Goal: Download file/media

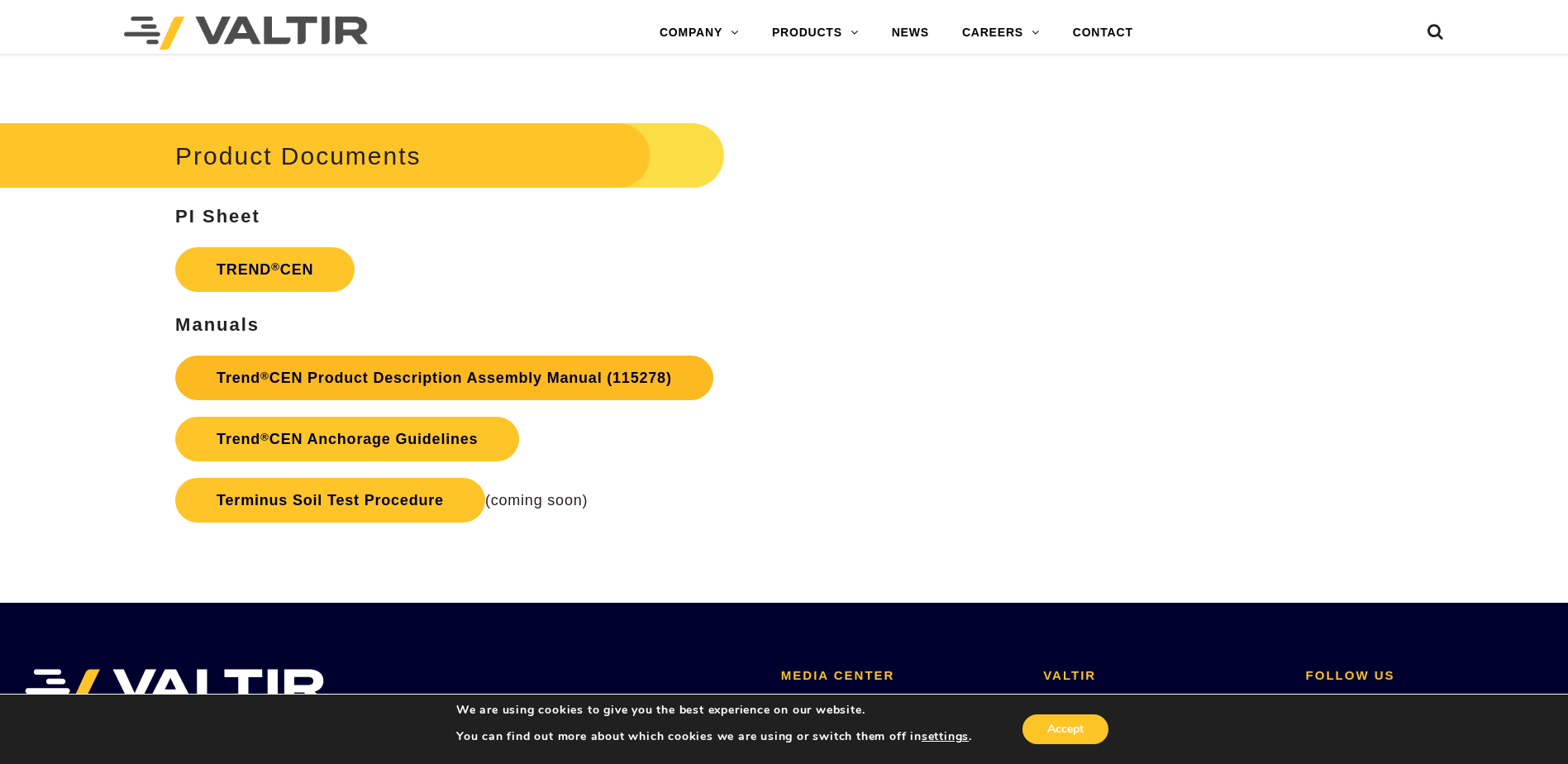
scroll to position [2976, 0]
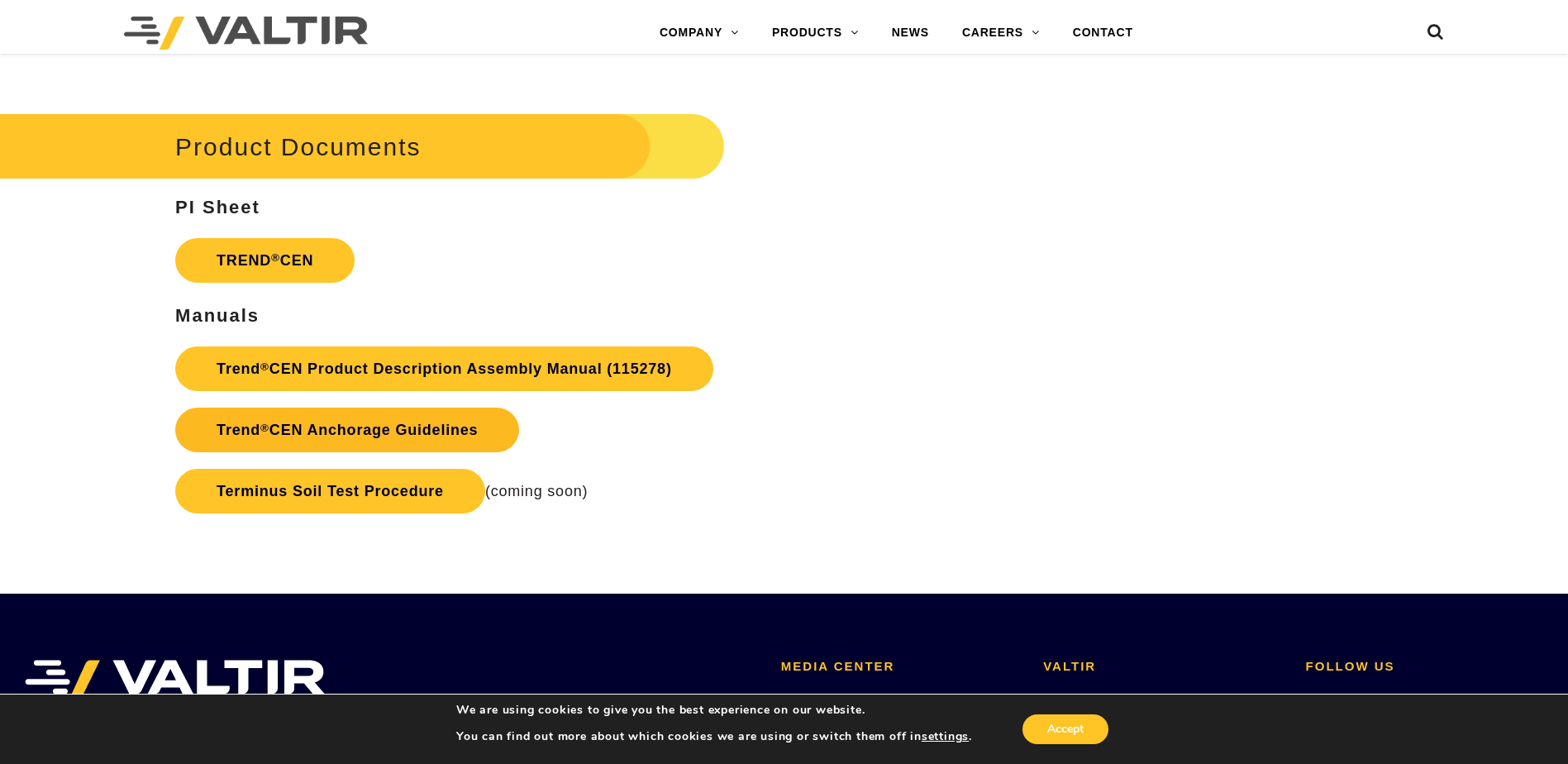
click at [392, 434] on link "Trend ® CEN Anchorage Guidelines" at bounding box center [347, 430] width 344 height 45
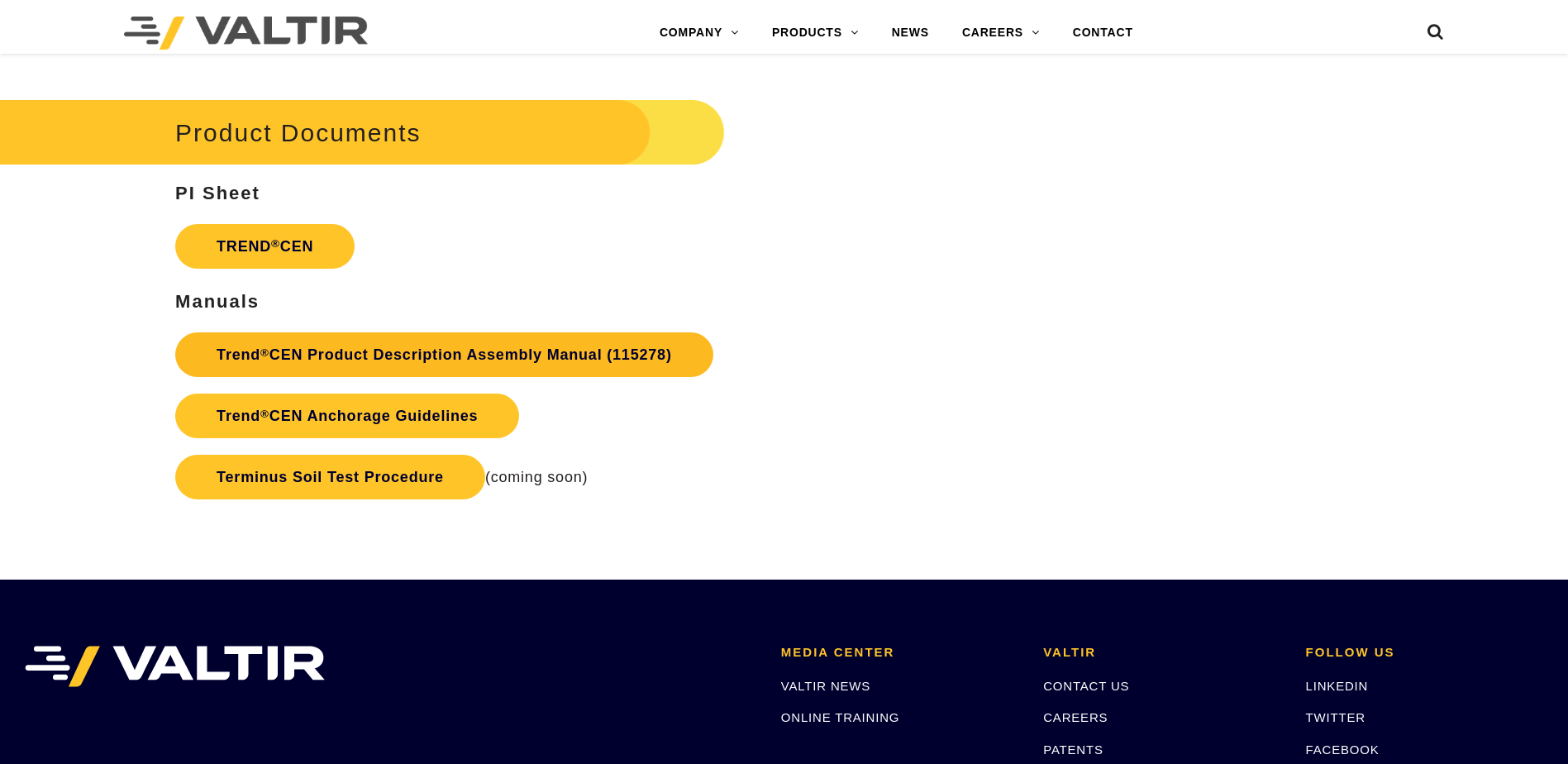
scroll to position [2976, 0]
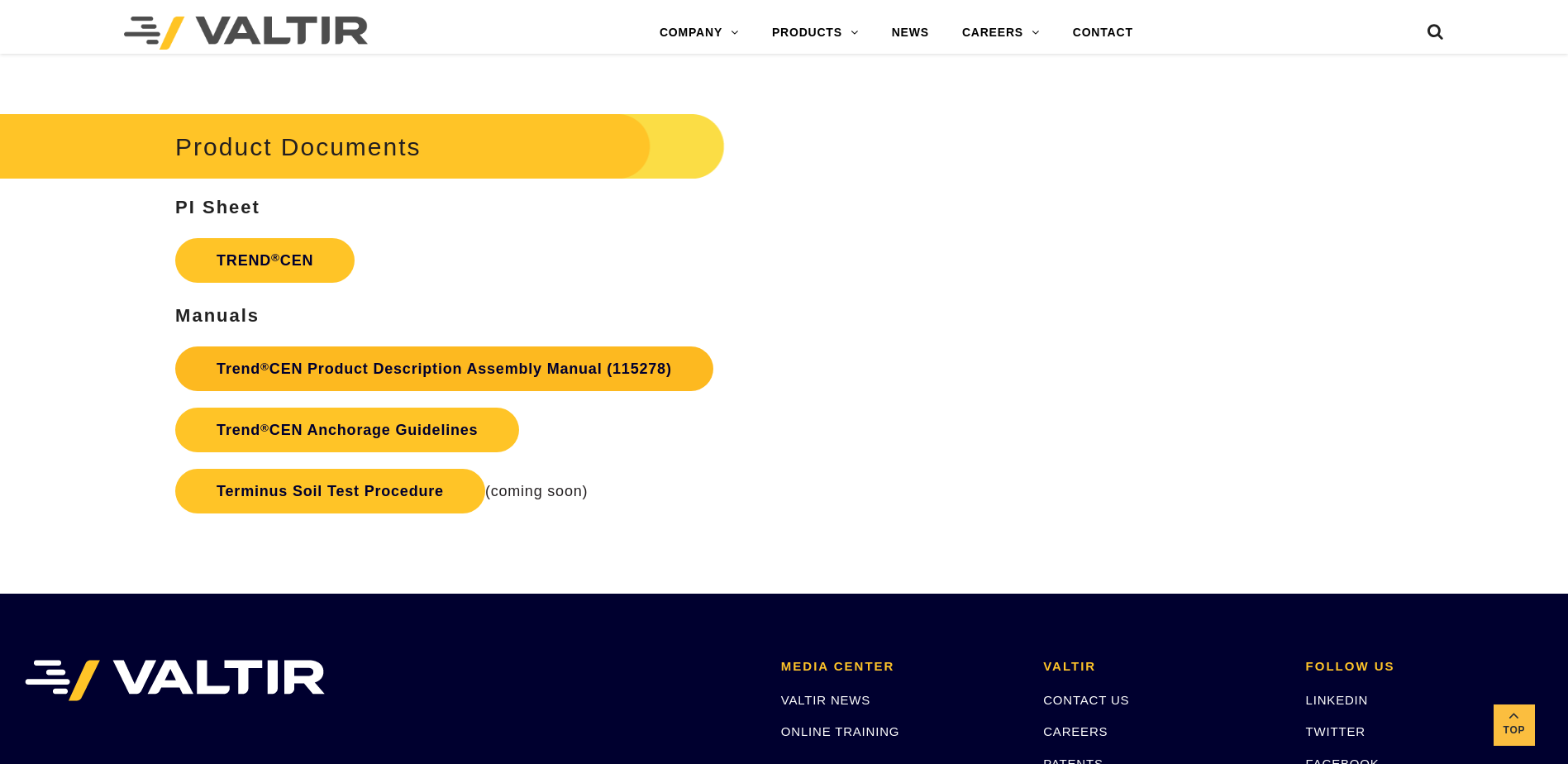
click at [352, 361] on link "Trend ® CEN Product Description Assembly Manual (115278)" at bounding box center [444, 369] width 539 height 45
